Goal: Complete application form

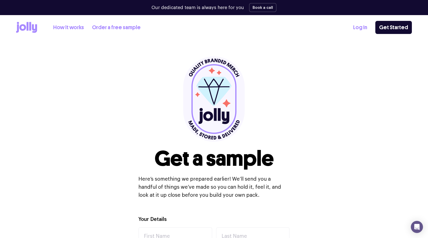
click at [74, 27] on link "How it works" at bounding box center [68, 27] width 31 height 8
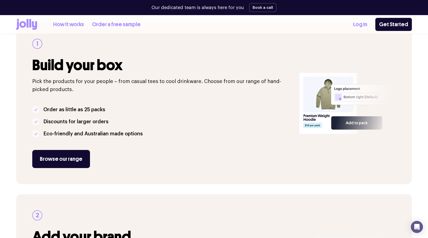
scroll to position [88, 0]
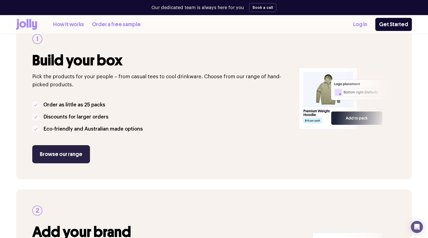
click at [78, 153] on link "Browse our range" at bounding box center [61, 154] width 58 height 18
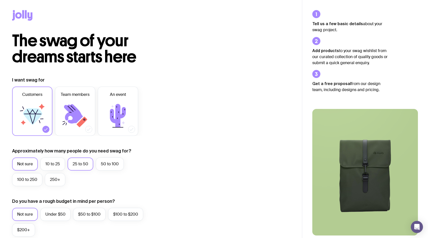
click at [82, 166] on label "25 to 50" at bounding box center [80, 164] width 26 height 13
click at [0, 0] on input "25 to 50" at bounding box center [0, 0] width 0 height 0
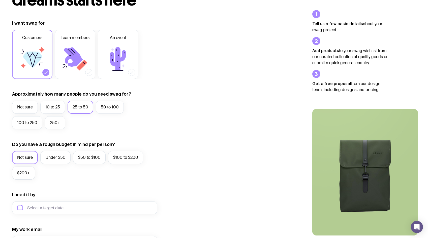
scroll to position [57, 0]
click at [63, 156] on label "Under $50" at bounding box center [55, 157] width 30 height 13
click at [0, 0] on input "Under $50" at bounding box center [0, 0] width 0 height 0
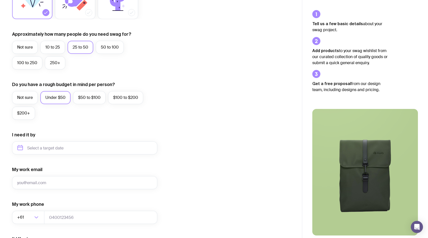
scroll to position [117, 0]
click at [75, 148] on input "text" at bounding box center [84, 147] width 145 height 13
click at [24, 209] on button "Oct" at bounding box center [24, 210] width 18 height 10
type input "October 2025"
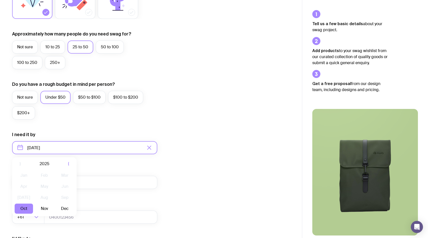
click at [69, 152] on input "October 2025" at bounding box center [84, 147] width 145 height 13
click at [106, 170] on div "My work email" at bounding box center [84, 177] width 145 height 23
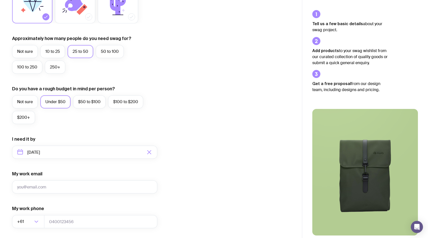
scroll to position [129, 0]
